Goal: Task Accomplishment & Management: Use online tool/utility

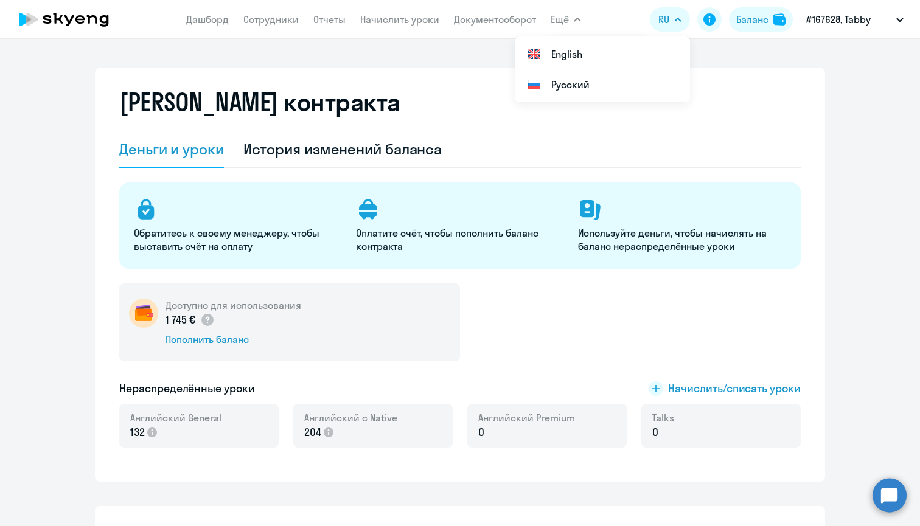
select select "english_adult_not_native_speaker"
click at [259, 23] on link "Сотрудники" at bounding box center [270, 19] width 55 height 12
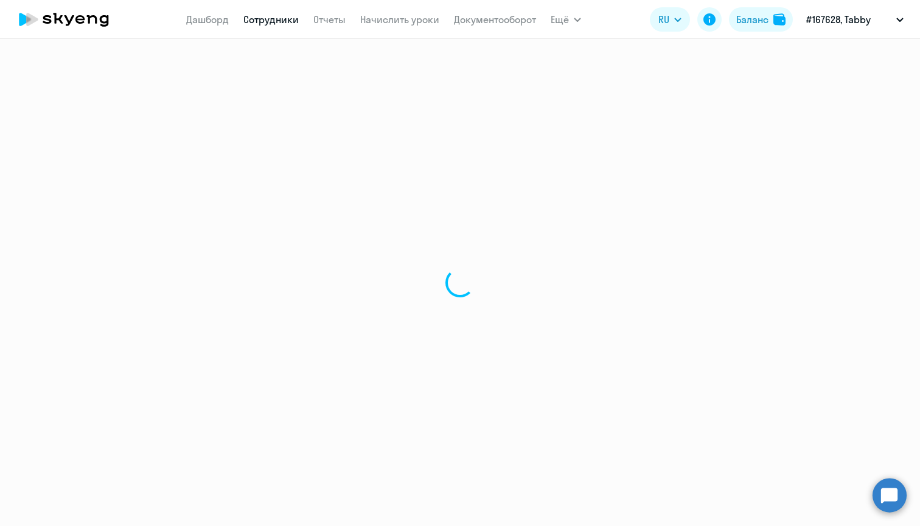
select select "30"
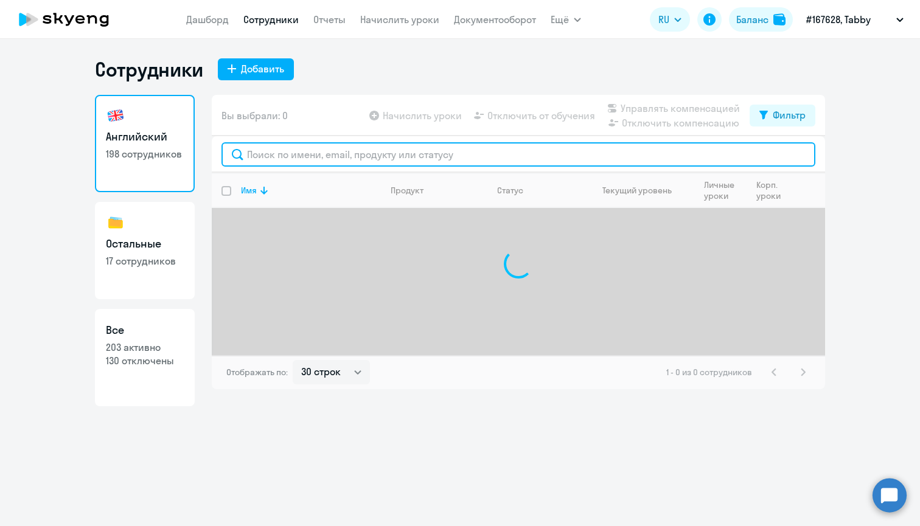
click at [317, 149] on input "text" at bounding box center [519, 154] width 594 height 24
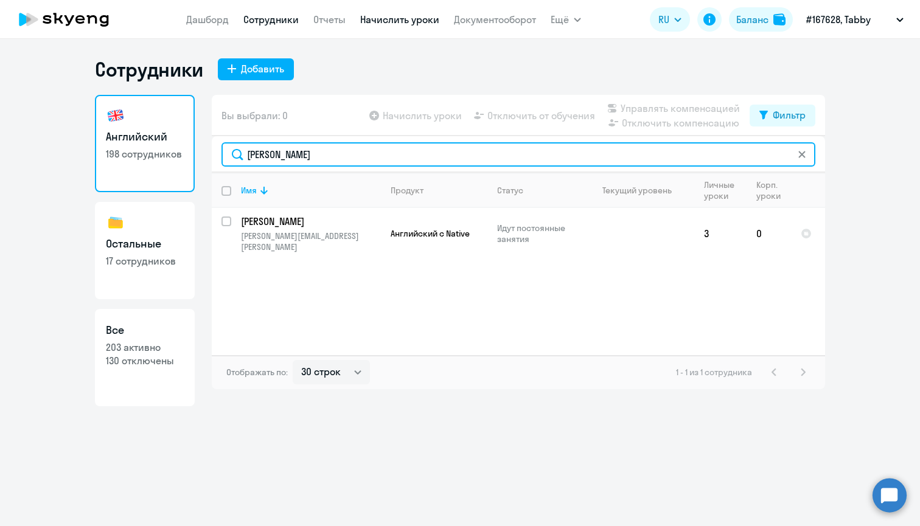
type input "[PERSON_NAME]"
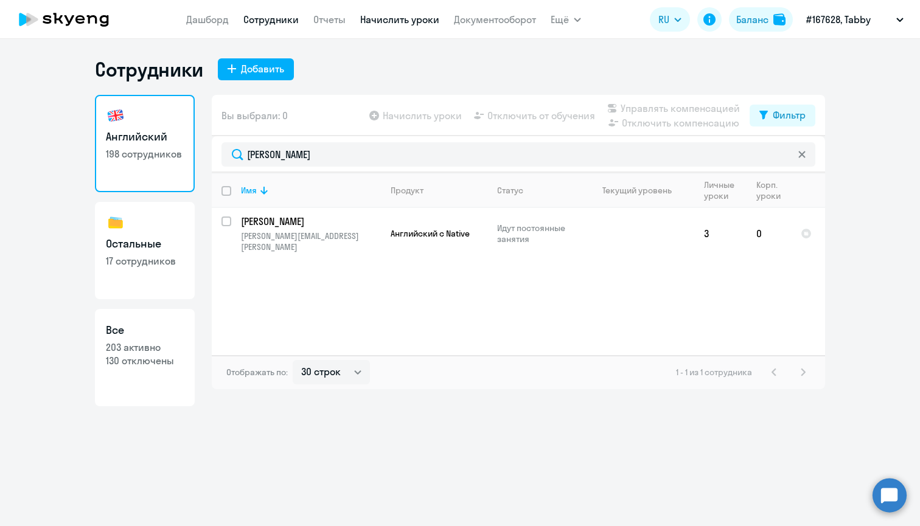
click at [398, 17] on link "Начислить уроки" at bounding box center [399, 19] width 79 height 12
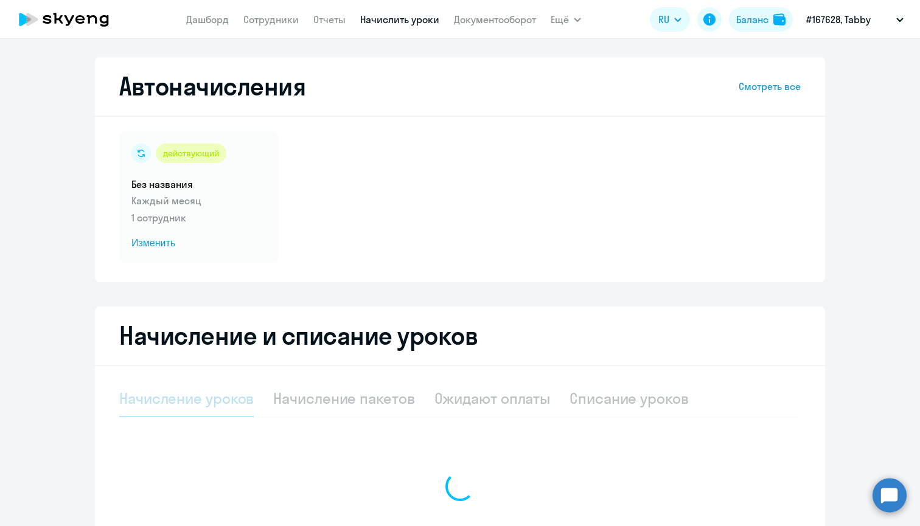
select select "10"
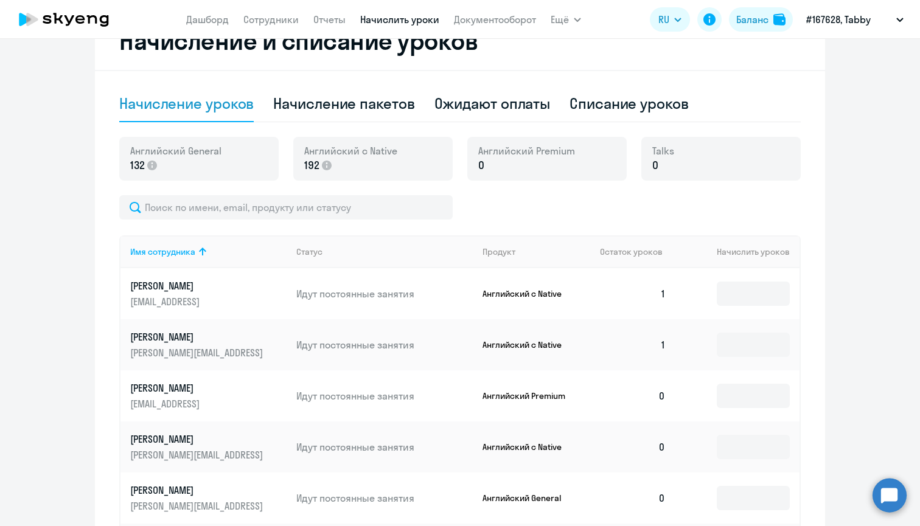
scroll to position [290, 0]
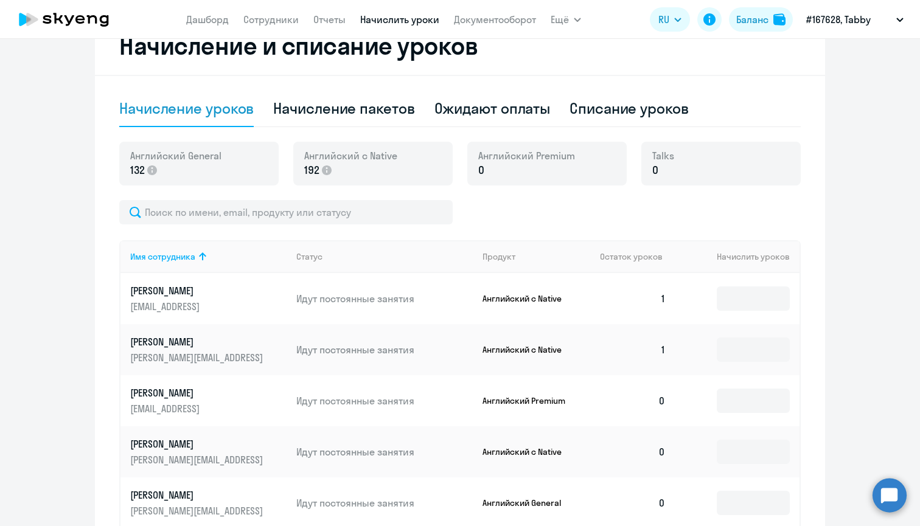
click at [276, 200] on div "Английский General 132 [DEMOGRAPHIC_DATA] с Native 192 Английский Premium 0 Tal…" at bounding box center [460, 171] width 682 height 58
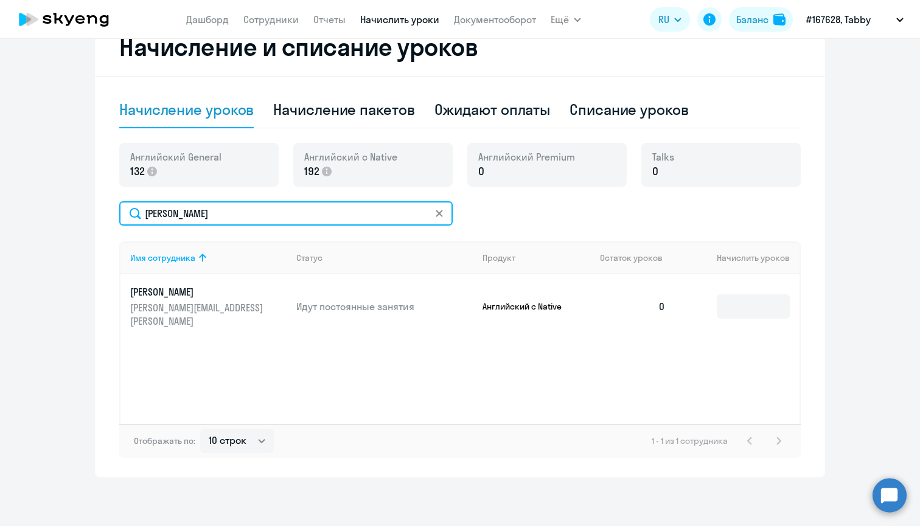
scroll to position [289, 0]
type input "[PERSON_NAME]"
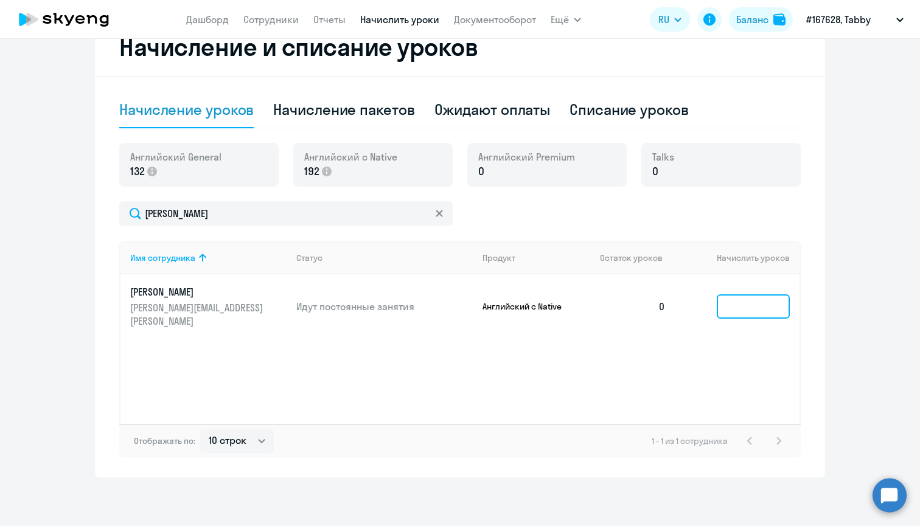
click at [738, 304] on input at bounding box center [753, 307] width 73 height 24
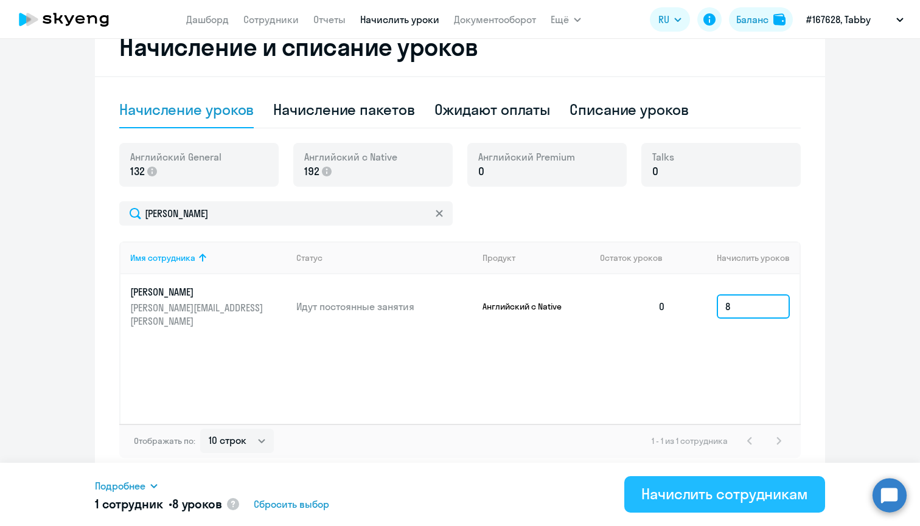
type input "8"
click at [688, 499] on div "Начислить сотрудникам" at bounding box center [724, 493] width 167 height 19
